Goal: Task Accomplishment & Management: Use online tool/utility

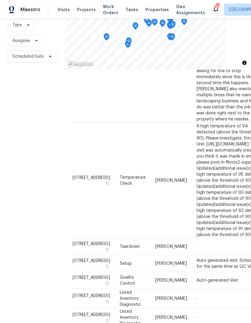
scroll to position [308, 0]
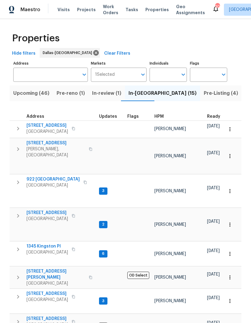
scroll to position [5, 0]
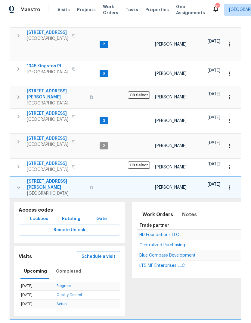
scroll to position [187, 0]
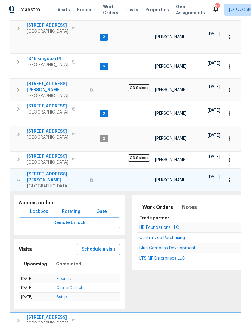
click at [39, 206] on button "Lockbox" at bounding box center [39, 211] width 23 height 11
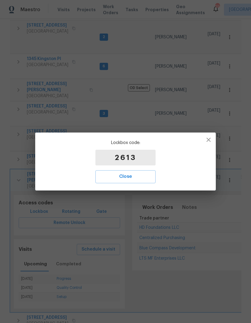
click at [132, 176] on span "Close" at bounding box center [125, 176] width 47 height 8
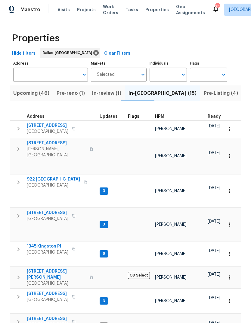
scroll to position [0, 0]
click at [167, 74] on input "Individuals" at bounding box center [164, 75] width 28 height 14
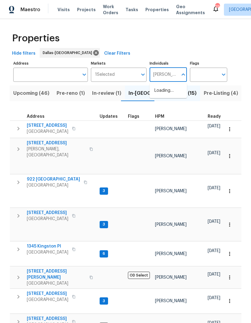
type input "todd"
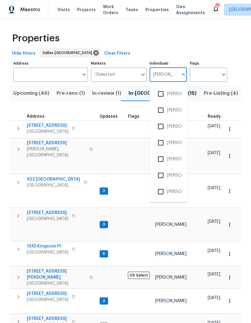
click at [163, 156] on input "checkbox" at bounding box center [161, 159] width 13 height 13
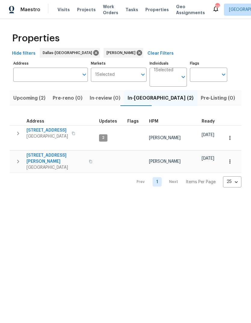
click at [17, 132] on icon "button" at bounding box center [17, 133] width 7 height 7
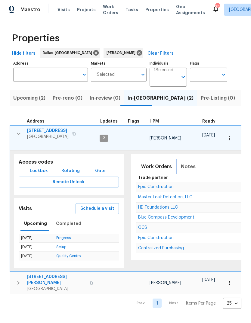
click at [187, 162] on span "Notes" at bounding box center [188, 166] width 15 height 8
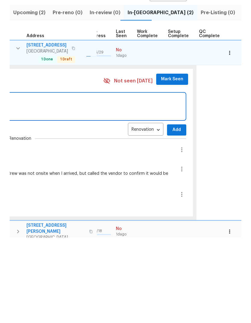
scroll to position [0, 282]
type textarea "Plumbing crew onsite starting excavation"
click at [172, 211] on span "Add" at bounding box center [177, 215] width 10 height 8
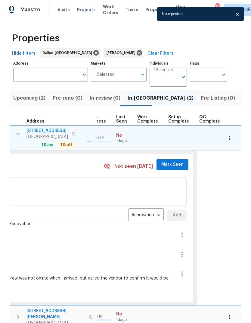
click at [170, 161] on span "Mark Seen" at bounding box center [173, 165] width 22 height 8
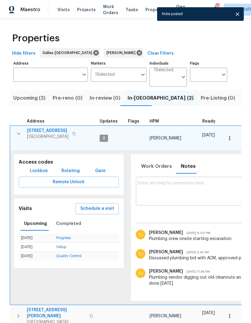
scroll to position [0, 0]
click at [19, 130] on icon "button" at bounding box center [18, 133] width 7 height 7
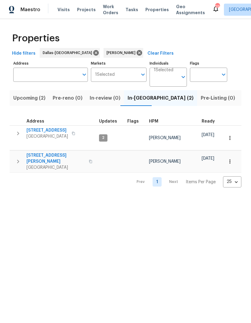
click at [17, 158] on icon "button" at bounding box center [17, 161] width 7 height 7
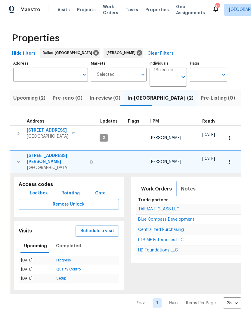
click at [185, 185] on span "Notes" at bounding box center [188, 189] width 15 height 8
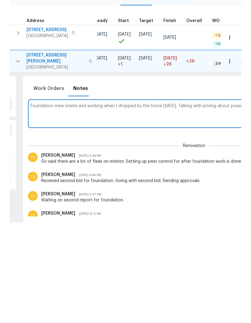
scroll to position [0, 225]
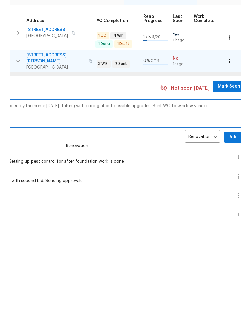
type textarea "Foundation crew onsite and working when I dropped by the home today. Talking wi…"
click at [229, 234] on span "Add" at bounding box center [234, 238] width 10 height 8
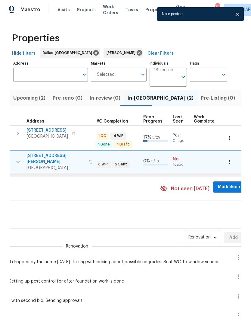
click at [221, 183] on span "Mark Seen" at bounding box center [229, 187] width 22 height 8
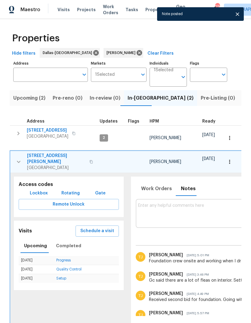
scroll to position [0, 0]
click at [18, 158] on icon "button" at bounding box center [18, 161] width 7 height 7
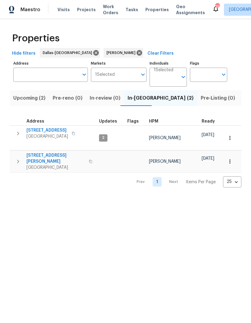
click at [20, 130] on icon "button" at bounding box center [17, 133] width 7 height 7
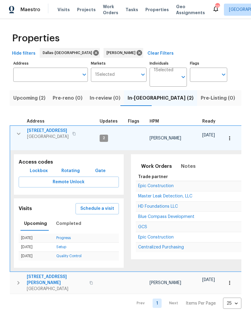
click at [21, 132] on icon "button" at bounding box center [18, 133] width 7 height 7
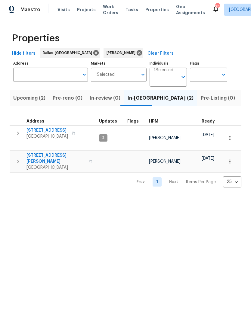
click at [19, 158] on icon "button" at bounding box center [17, 161] width 7 height 7
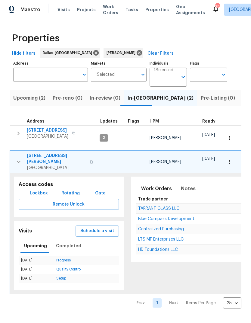
click at [243, 97] on span "Listed (16)" at bounding box center [255, 98] width 25 height 8
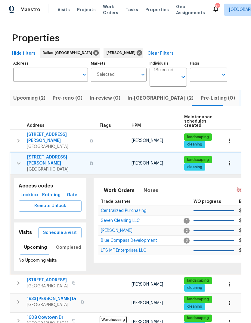
click at [18, 159] on icon "button" at bounding box center [18, 162] width 7 height 7
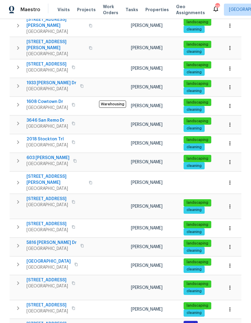
click at [229, 262] on icon "button" at bounding box center [230, 265] width 6 height 6
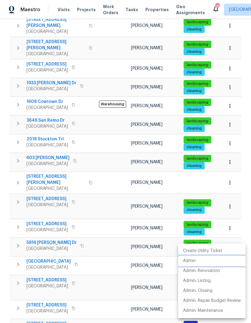
click at [195, 260] on p "Admin" at bounding box center [189, 260] width 13 height 6
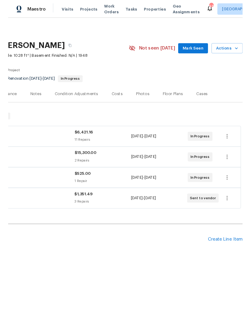
scroll to position [0, 89]
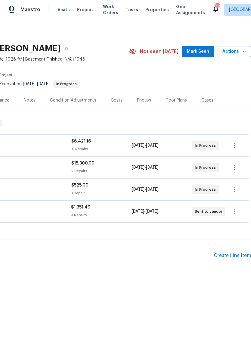
click at [231, 256] on div "Create Line Item" at bounding box center [232, 256] width 37 height 6
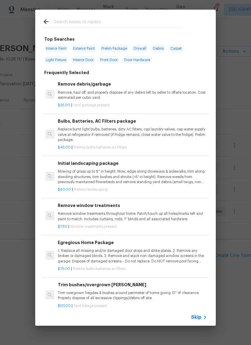
click at [91, 18] on input "text" at bounding box center [118, 22] width 128 height 9
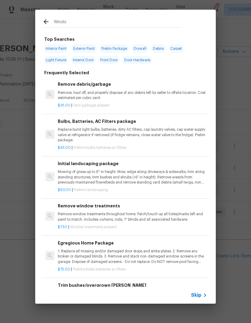
type input "Window"
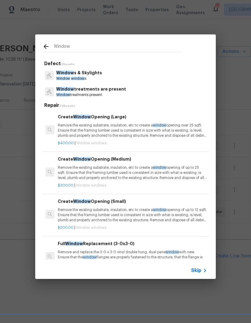
click at [84, 80] on p "Window window s" at bounding box center [79, 78] width 46 height 5
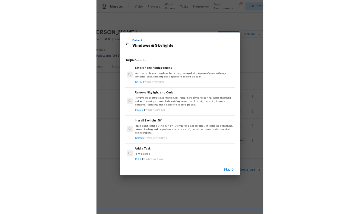
scroll to position [369, 0]
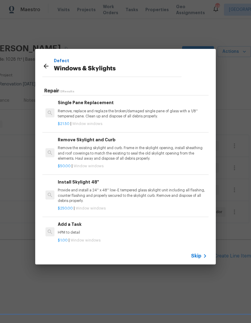
click at [82, 225] on div "Add a Task HPM to detail" at bounding box center [133, 228] width 150 height 14
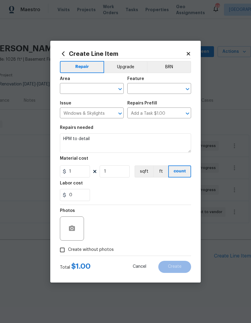
click at [82, 88] on input "text" at bounding box center [83, 88] width 47 height 9
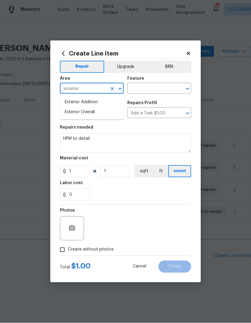
type input "exterior"
click at [153, 87] on input "text" at bounding box center [151, 88] width 47 height 9
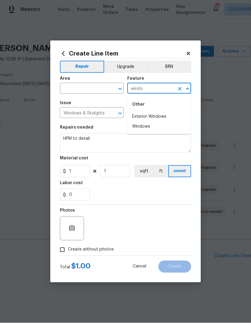
click at [159, 114] on li "Exterior Windows" at bounding box center [160, 117] width 64 height 10
type input "Exterior Windows"
click at [95, 89] on input "text" at bounding box center [83, 88] width 47 height 9
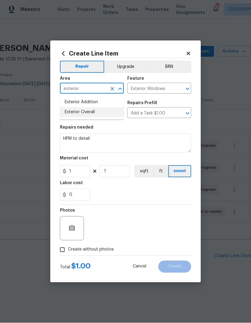
click at [101, 109] on li "Exterior Overall" at bounding box center [92, 112] width 64 height 10
type input "Exterior Overall"
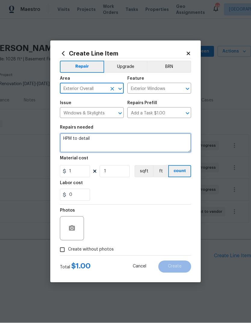
click at [103, 138] on textarea "HPM to detail" at bounding box center [125, 142] width 131 height 19
type textarea "H"
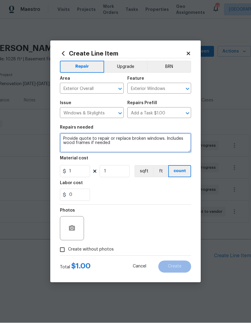
type textarea "Provide quote to repair or replace broken windows. Includes wood frames if need…"
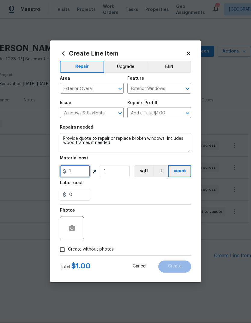
click at [82, 174] on input "1" at bounding box center [75, 171] width 30 height 12
click at [167, 188] on div "Labor cost" at bounding box center [125, 185] width 131 height 8
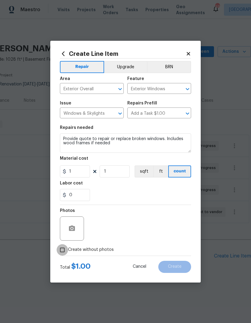
click at [64, 248] on input "Create without photos" at bounding box center [62, 249] width 11 height 11
click at [68, 246] on input "Create without photos" at bounding box center [62, 249] width 11 height 11
checkbox input "false"
click at [74, 226] on icon "button" at bounding box center [72, 227] width 6 height 5
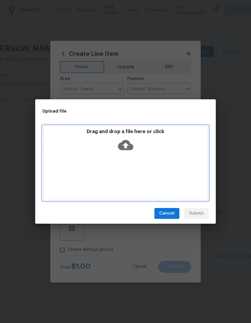
click at [128, 139] on icon at bounding box center [125, 144] width 15 height 15
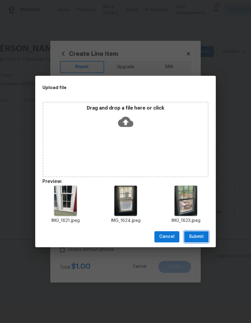
click at [199, 237] on span "Submit" at bounding box center [196, 237] width 15 height 8
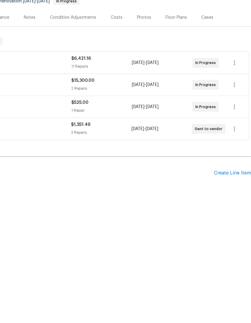
scroll to position [0, 89]
click at [235, 253] on div "Create Line Item" at bounding box center [232, 256] width 37 height 6
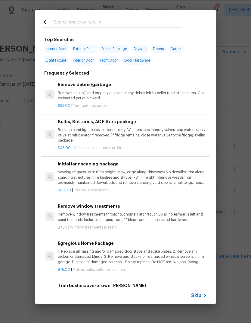
click at [94, 24] on input "text" at bounding box center [118, 22] width 128 height 9
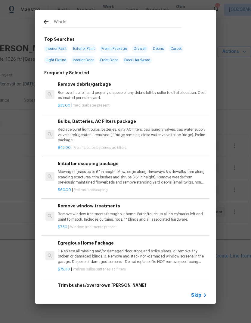
type input "Window"
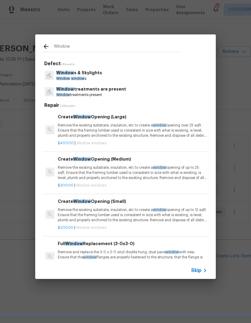
click at [69, 72] on span "Window" at bounding box center [65, 73] width 18 height 4
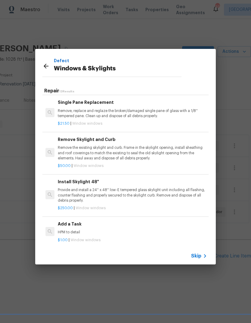
scroll to position [369, 0]
click at [101, 230] on p "HPM to detail" at bounding box center [133, 232] width 150 height 5
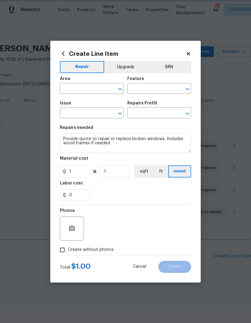
type input "Exterior Overall"
type input "Exterior Windows"
type input "Windows & Skylights"
type input "Add a Task $1.00"
type textarea "HPM to detail"
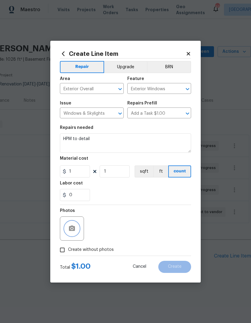
click at [74, 229] on icon "button" at bounding box center [72, 227] width 6 height 5
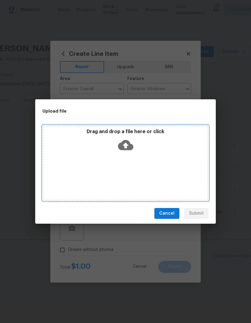
click at [125, 142] on icon at bounding box center [125, 145] width 15 height 10
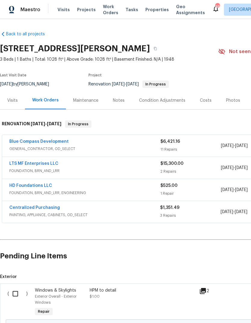
click at [118, 286] on div "HPM to detail $1.00" at bounding box center [143, 302] width 110 height 34
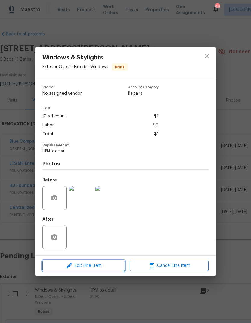
click at [114, 268] on span "Edit Line Item" at bounding box center [83, 266] width 79 height 8
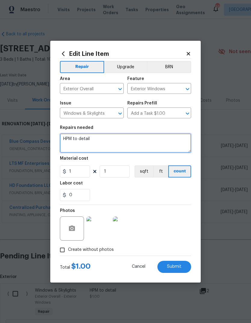
click at [108, 141] on textarea "HPM to detail" at bounding box center [125, 142] width 131 height 19
type textarea "H"
type textarea "Provide quote to repair or replace broken windows. Includes wood frames if need…"
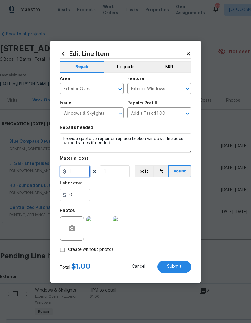
click at [81, 172] on input "1" at bounding box center [75, 171] width 30 height 12
click at [182, 198] on div "0" at bounding box center [125, 195] width 131 height 12
click at [180, 267] on span "Submit" at bounding box center [174, 266] width 14 height 5
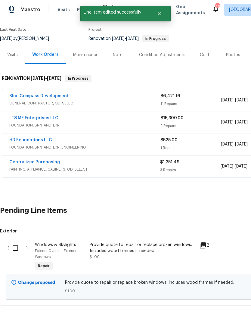
scroll to position [45, 0]
click at [16, 245] on input "checkbox" at bounding box center [17, 248] width 17 height 13
checkbox input "true"
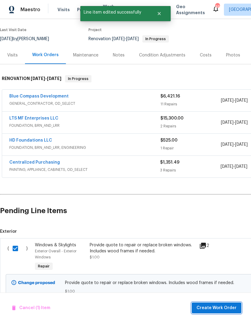
click at [219, 306] on span "Create Work Order" at bounding box center [217, 308] width 40 height 8
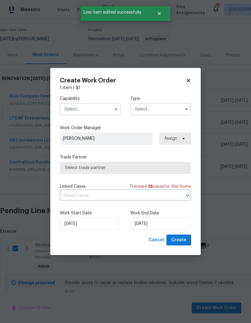
click at [98, 104] on input "text" at bounding box center [90, 109] width 61 height 12
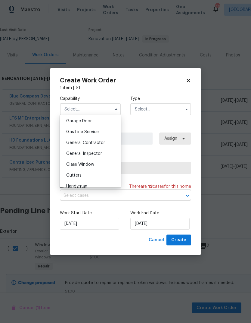
scroll to position [259, 0]
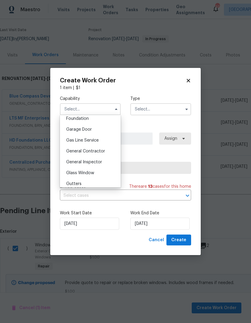
click at [96, 174] on div "Glass Window" at bounding box center [91, 172] width 58 height 11
type input "Glass Window"
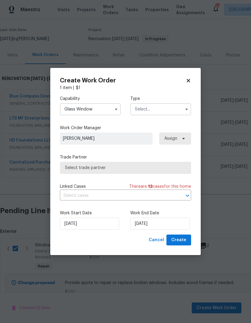
click at [166, 109] on input "text" at bounding box center [161, 109] width 61 height 12
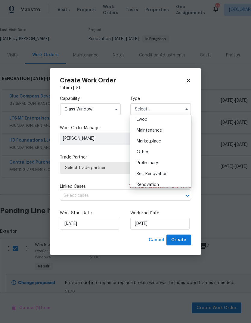
scroll to position [97, 0]
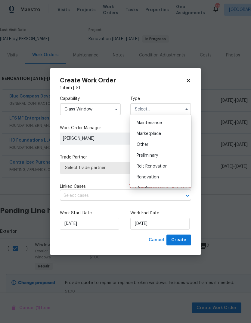
click at [155, 177] on span "Renovation" at bounding box center [148, 177] width 22 height 4
type input "Renovation"
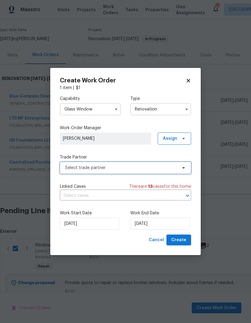
click at [123, 169] on span "Select trade partner" at bounding box center [121, 168] width 112 height 6
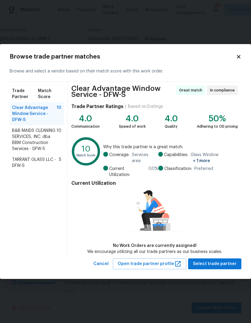
click at [50, 158] on div "TARRANT GLASS LLC - DFW-S 5" at bounding box center [37, 162] width 54 height 17
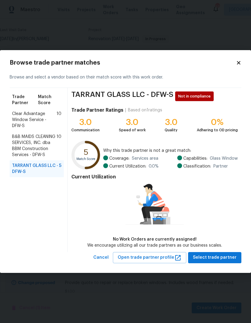
click at [38, 149] on span "B&B MAIDS CLEANING SERVICES, INC. dba BBM Construction Services - DFW-S" at bounding box center [34, 146] width 45 height 24
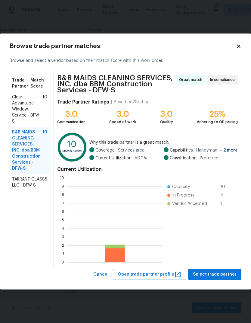
scroll to position [84, 96]
click at [34, 101] on span "Clear Advantage Window Service - DFW-S" at bounding box center [27, 109] width 30 height 30
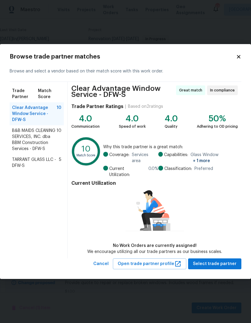
click at [43, 166] on span "TARRANT GLASS LLC - DFW-S" at bounding box center [35, 162] width 47 height 12
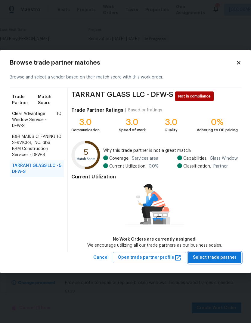
click at [223, 257] on span "Select trade partner" at bounding box center [215, 258] width 44 height 8
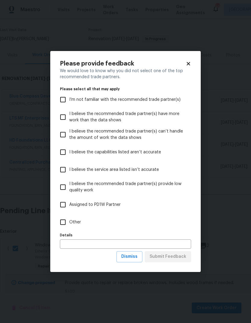
click at [63, 216] on input "Other" at bounding box center [63, 222] width 13 height 13
checkbox input "true"
click at [176, 253] on span "Submit Feedback" at bounding box center [168, 257] width 37 height 8
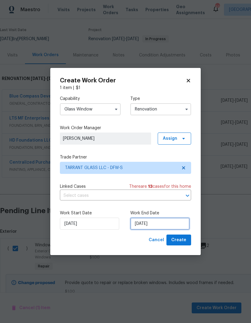
click at [159, 223] on input "[DATE]" at bounding box center [160, 223] width 59 height 12
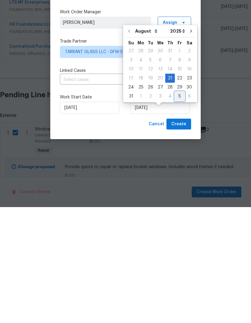
click at [178, 208] on div "5" at bounding box center [180, 212] width 10 height 8
type input "9/5/2025"
select select "8"
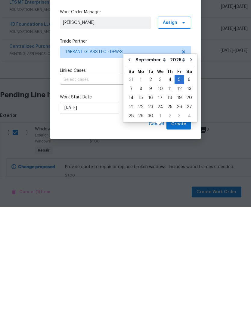
scroll to position [24, 0]
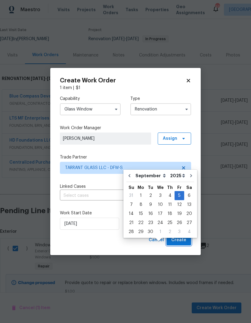
click at [182, 241] on span "Create" at bounding box center [179, 240] width 15 height 8
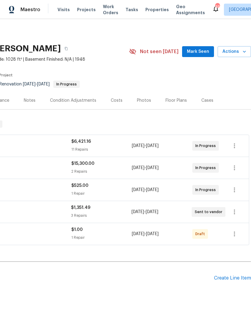
scroll to position [0, 89]
click at [234, 230] on icon "button" at bounding box center [234, 233] width 7 height 7
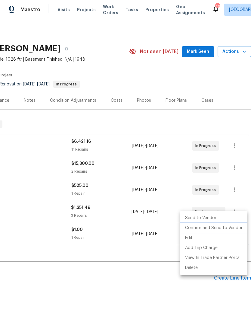
click at [224, 228] on li "Confirm and Send to Vendor" at bounding box center [214, 228] width 67 height 10
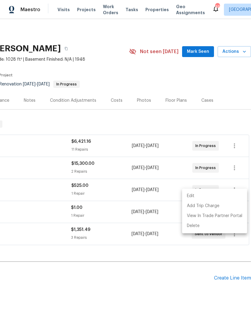
click at [144, 291] on div at bounding box center [125, 161] width 251 height 323
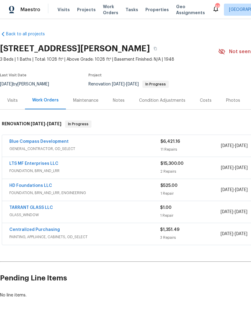
scroll to position [0, 0]
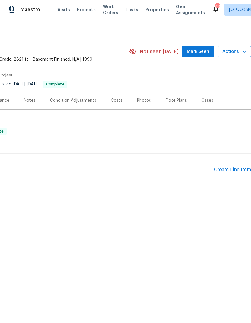
scroll to position [0, 89]
click at [232, 167] on div "Create Line Item" at bounding box center [232, 170] width 37 height 6
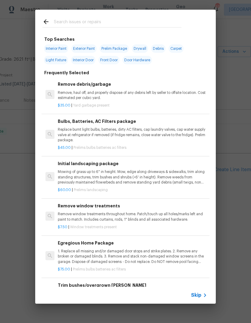
click at [90, 21] on input "text" at bounding box center [118, 22] width 128 height 9
type input "Flooring"
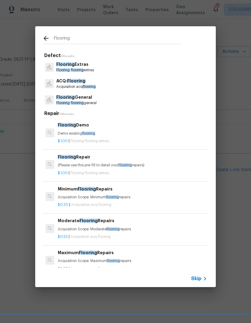
click at [91, 98] on p "Flooring General" at bounding box center [76, 97] width 40 height 6
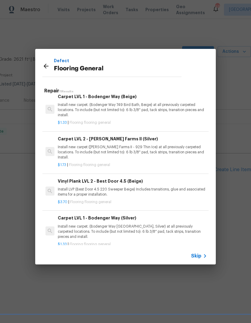
scroll to position [270, 0]
click at [185, 187] on p "Install LVP (Best Door 4.5 220 Sweeper Beige) Includes transitions, glue and as…" at bounding box center [133, 192] width 150 height 10
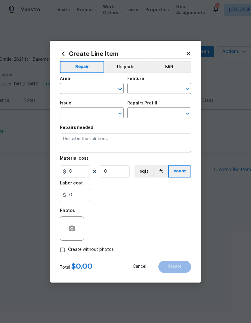
type input "Overall Flooring"
type input "Flooring General"
type input "Vinyl Plank LVL 2 - Best Door 4.5 (Beige) $3.70"
type textarea "Install LVP (Best Door 4.5 220 Sweeper Beige) Includes transitions, glue and as…"
type input "3.7"
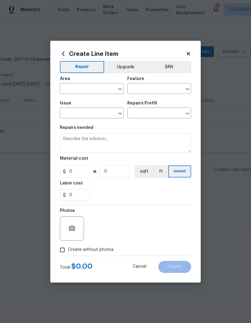
type input "1"
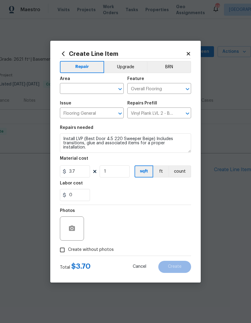
click at [81, 81] on div "Area" at bounding box center [92, 81] width 64 height 8
click at [80, 81] on div "Area" at bounding box center [92, 81] width 64 height 8
click at [83, 89] on input "text" at bounding box center [83, 88] width 47 height 9
type input "I"
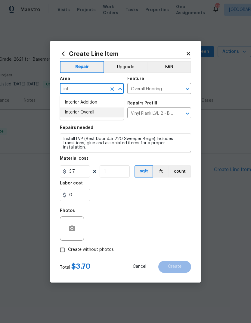
click at [77, 114] on li "Interior Overall" at bounding box center [92, 112] width 64 height 10
type input "Interior Overall"
click at [118, 177] on input "1" at bounding box center [115, 171] width 30 height 12
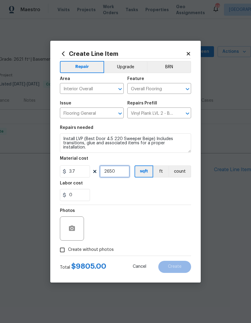
type input "2650"
click at [160, 193] on div "0" at bounding box center [125, 195] width 131 height 12
click at [182, 194] on div "0" at bounding box center [125, 195] width 131 height 12
click at [60, 250] on input "Create without photos" at bounding box center [62, 249] width 11 height 11
checkbox input "true"
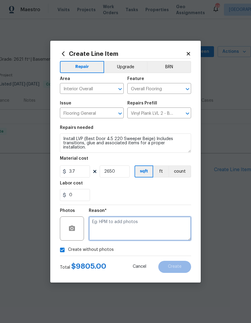
click at [169, 226] on textarea at bounding box center [140, 228] width 103 height 24
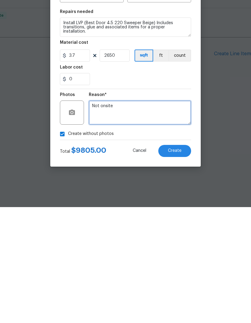
type textarea "Not onsite"
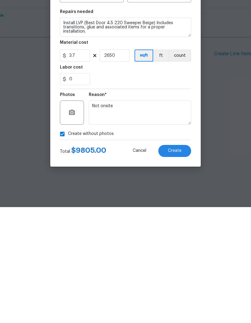
click at [146, 122] on section "Repairs needed Install LVP (Best Door 4.5 220 Sweeper Beige) Includes transitio…" at bounding box center [125, 163] width 131 height 83
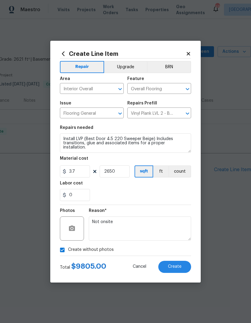
click at [182, 263] on button "Create" at bounding box center [175, 266] width 33 height 12
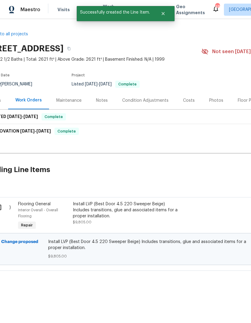
scroll to position [0, 17]
click at [126, 206] on div "Install LVP (Best Door 4.5 220 Sweeper Beige) Includes transitions, glue and as…" at bounding box center [126, 210] width 106 height 18
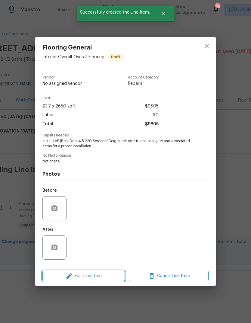
click at [103, 279] on span "Edit Line Item" at bounding box center [83, 276] width 79 height 8
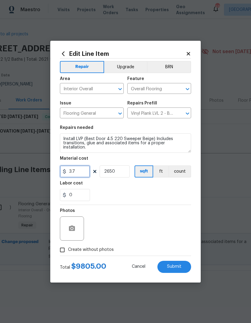
click at [83, 171] on input "3.7" at bounding box center [75, 171] width 30 height 12
type input "4"
click at [155, 184] on div "Labor cost" at bounding box center [125, 185] width 131 height 8
click at [178, 268] on span "Submit" at bounding box center [174, 266] width 14 height 5
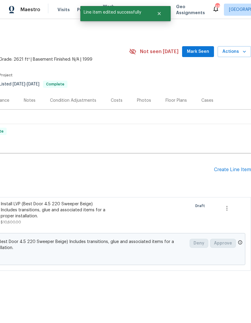
scroll to position [0, 89]
click at [233, 169] on div "Create Line Item" at bounding box center [232, 170] width 37 height 6
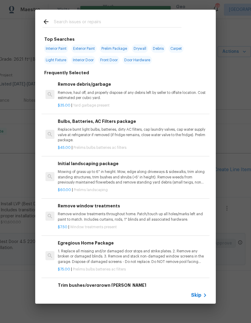
click at [86, 24] on input "text" at bounding box center [118, 22] width 128 height 9
type input "Flooring"
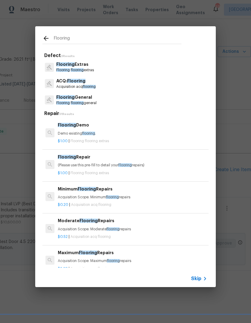
click at [86, 99] on p "Flooring General" at bounding box center [76, 97] width 40 height 6
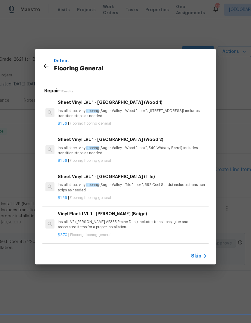
click at [46, 62] on icon at bounding box center [46, 65] width 7 height 7
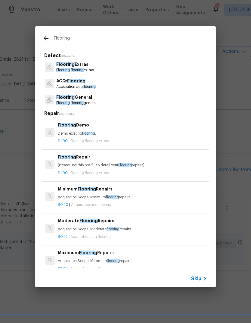
click at [80, 67] on p "Flooring Extras" at bounding box center [75, 64] width 38 height 6
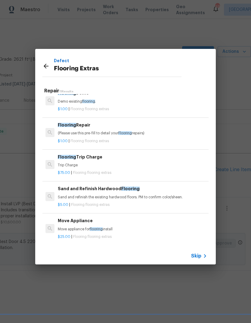
scroll to position [8, 0]
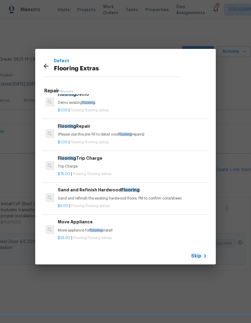
click at [86, 99] on div "Flooring Demo Demo existing flooring ." at bounding box center [133, 98] width 150 height 14
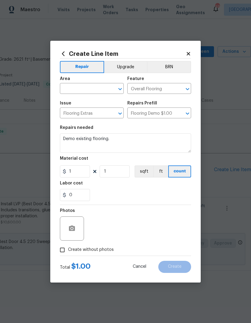
click at [97, 88] on input "text" at bounding box center [83, 88] width 47 height 9
click at [77, 109] on li "Interior Overall" at bounding box center [92, 112] width 64 height 10
type input "Interior Overall"
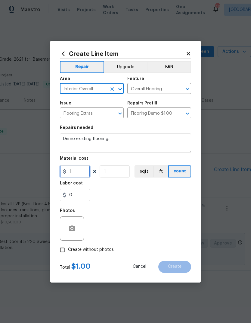
click at [79, 172] on input "1" at bounding box center [75, 171] width 30 height 12
type input "1.5"
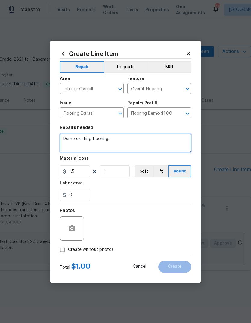
click at [152, 141] on textarea "Demo existing flooring." at bounding box center [125, 142] width 131 height 19
type textarea "Demo all existing flooring including tile"
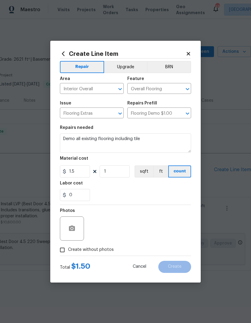
click at [176, 197] on div "0" at bounding box center [125, 195] width 131 height 12
click at [61, 249] on input "Create without photos" at bounding box center [62, 249] width 11 height 11
checkbox input "true"
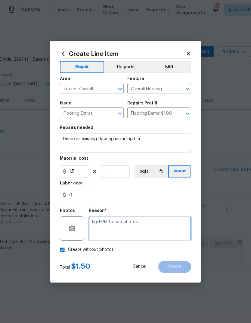
click at [172, 229] on textarea at bounding box center [140, 228] width 103 height 24
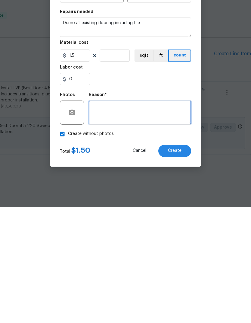
type textarea "T"
type textarea "Not onsite"
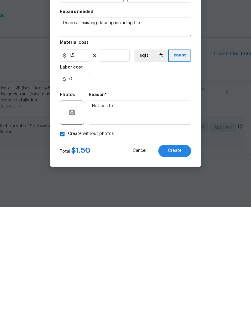
click at [142, 189] on div "0" at bounding box center [125, 195] width 131 height 12
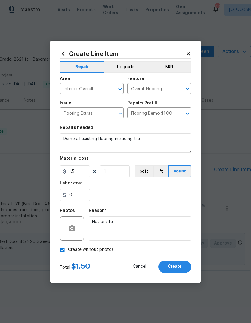
click at [174, 267] on span "Create" at bounding box center [175, 266] width 14 height 5
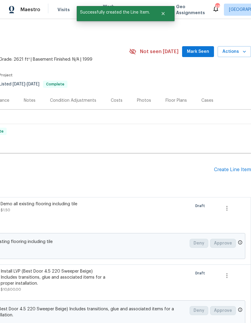
scroll to position [0, 89]
click at [233, 170] on div "Create Line Item" at bounding box center [232, 170] width 37 height 6
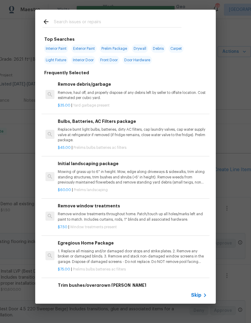
click at [92, 20] on input "text" at bounding box center [118, 22] width 128 height 9
type input "Flooring"
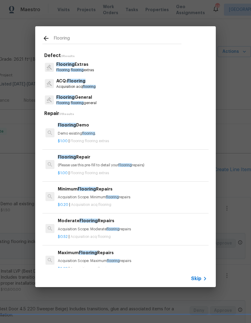
click at [80, 68] on p "Flooring Extras" at bounding box center [75, 64] width 38 height 6
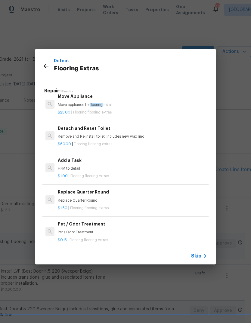
scroll to position [134, 0]
click at [109, 199] on p "Replace Quarter Round" at bounding box center [133, 200] width 150 height 5
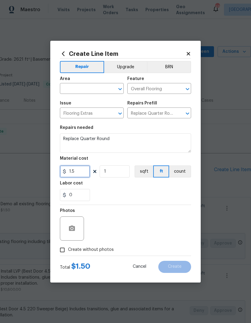
click at [84, 171] on input "1.5" at bounding box center [75, 171] width 30 height 12
click at [121, 174] on input "1" at bounding box center [115, 171] width 30 height 12
type input "500"
click at [167, 191] on div "0" at bounding box center [125, 195] width 131 height 12
click at [64, 250] on input "Create without photos" at bounding box center [62, 249] width 11 height 11
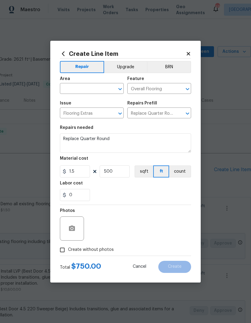
checkbox input "true"
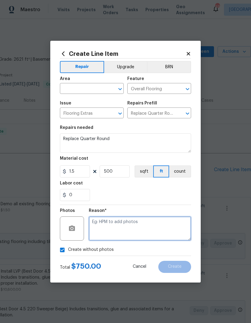
click at [163, 227] on textarea at bounding box center [140, 228] width 103 height 24
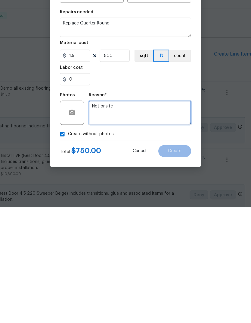
type textarea "Not onsite"
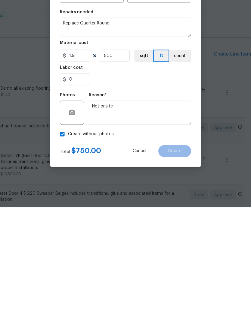
click at [133, 189] on div "0" at bounding box center [125, 195] width 131 height 12
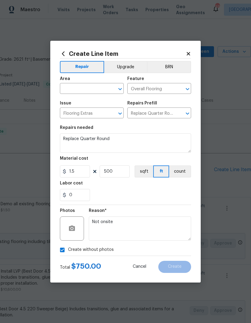
click at [87, 88] on input "text" at bounding box center [83, 88] width 47 height 9
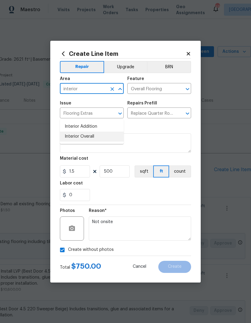
click at [105, 131] on li "Interior Overall" at bounding box center [92, 136] width 64 height 10
type input "Interior Overall"
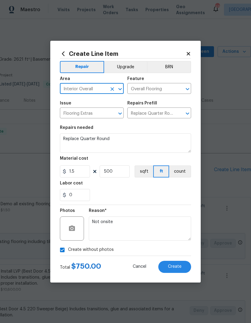
click at [170, 122] on section "Repairs needed Replace Quarter Round Material cost 1.5 500 sqft ft count Labor …" at bounding box center [125, 163] width 131 height 83
click at [178, 268] on span "Create" at bounding box center [175, 266] width 14 height 5
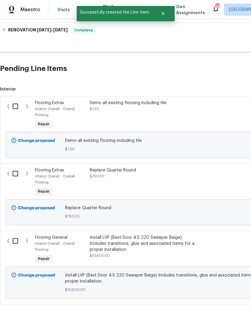
scroll to position [101, 0]
click at [14, 105] on input "checkbox" at bounding box center [17, 106] width 17 height 13
checkbox input "true"
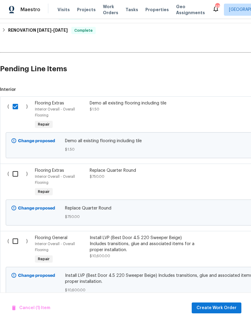
click at [17, 170] on input "checkbox" at bounding box center [17, 173] width 17 height 13
checkbox input "true"
click at [135, 105] on div "Demo all existing flooring including tile" at bounding box center [143, 103] width 106 height 6
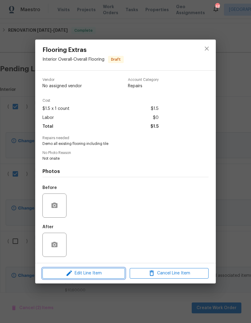
click at [108, 276] on span "Edit Line Item" at bounding box center [83, 273] width 79 height 8
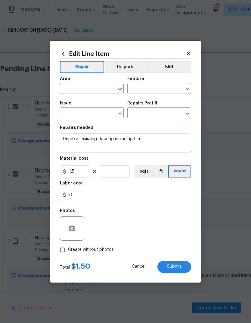
type input "Interior Overall"
type input "Overall Flooring"
type input "Flooring Extras"
type input "Flooring Demo $1.00"
click at [117, 171] on input "1" at bounding box center [115, 171] width 30 height 12
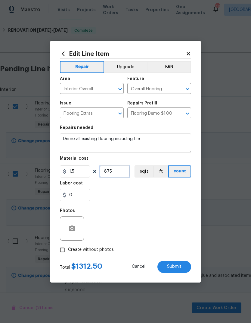
type input "875"
click at [144, 198] on div "0" at bounding box center [125, 195] width 131 height 12
click at [180, 269] on span "Submit" at bounding box center [174, 266] width 14 height 5
checkbox input "false"
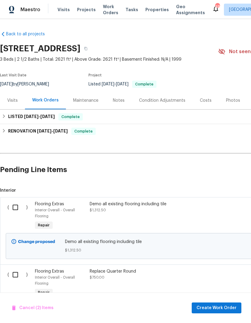
scroll to position [0, 0]
